Goal: Information Seeking & Learning: Learn about a topic

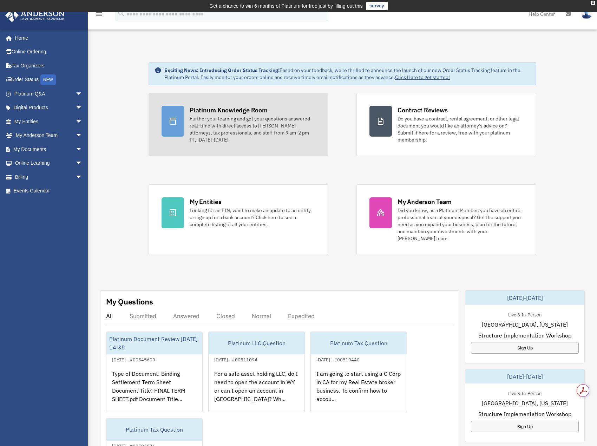
click at [219, 114] on div "Platinum Knowledge Room" at bounding box center [229, 110] width 78 height 9
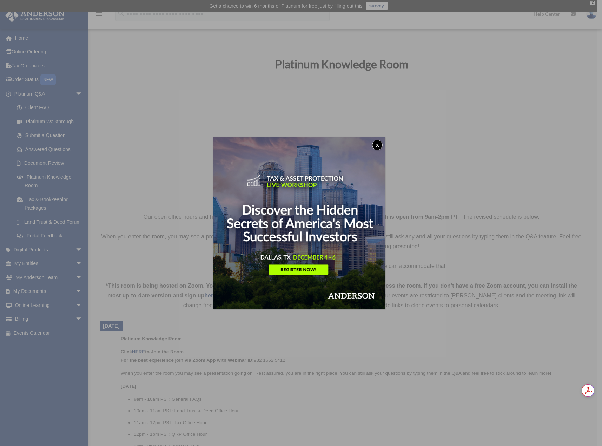
click at [378, 139] on img at bounding box center [299, 223] width 172 height 172
click at [377, 140] on button "x" at bounding box center [377, 145] width 11 height 11
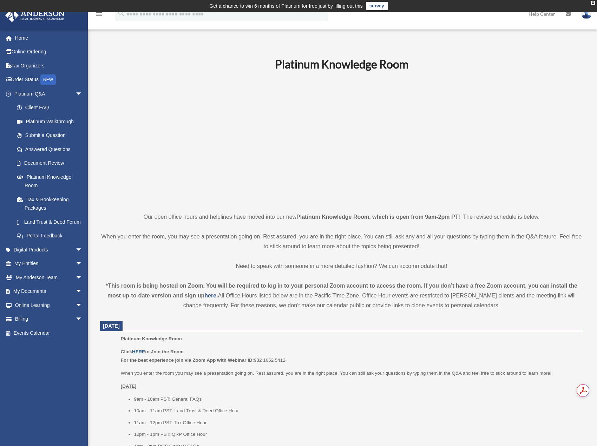
click at [138, 349] on u "HERE" at bounding box center [138, 351] width 13 height 5
